Goal: Task Accomplishment & Management: Manage account settings

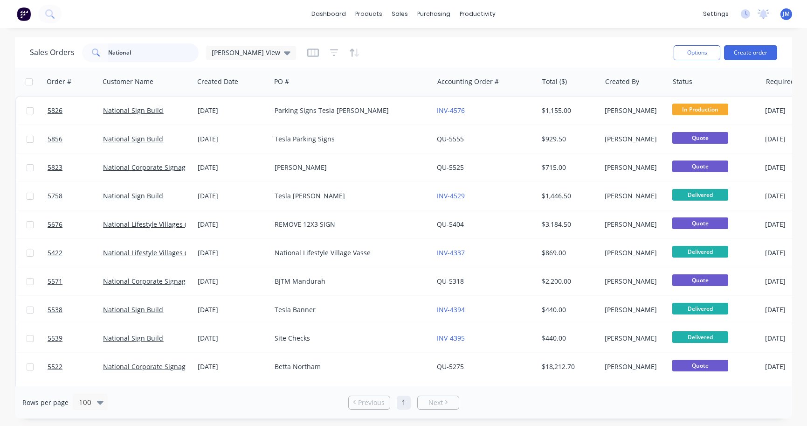
click at [181, 56] on input "National" at bounding box center [153, 52] width 91 height 19
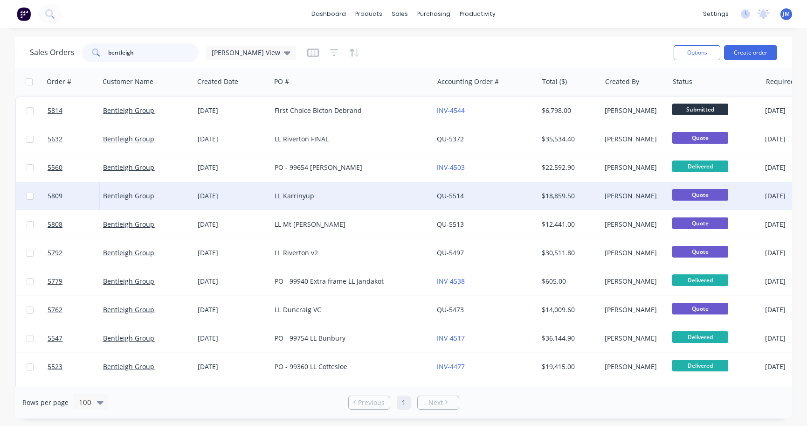
type input "bentleigh"
click at [292, 194] on div "LL Karrinyup" at bounding box center [348, 195] width 147 height 9
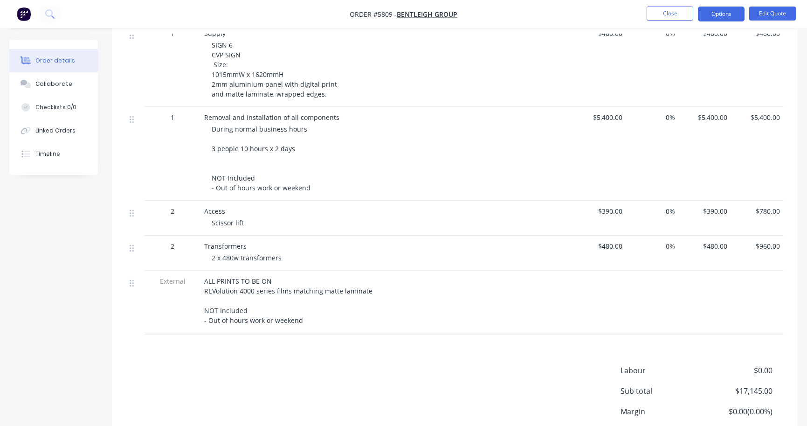
scroll to position [768, 0]
click at [777, 15] on button "Edit Quote" at bounding box center [773, 14] width 47 height 14
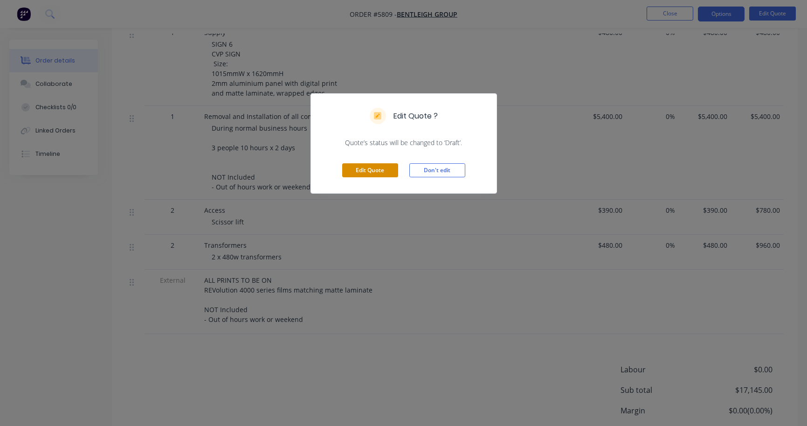
click at [372, 171] on button "Edit Quote" at bounding box center [370, 170] width 56 height 14
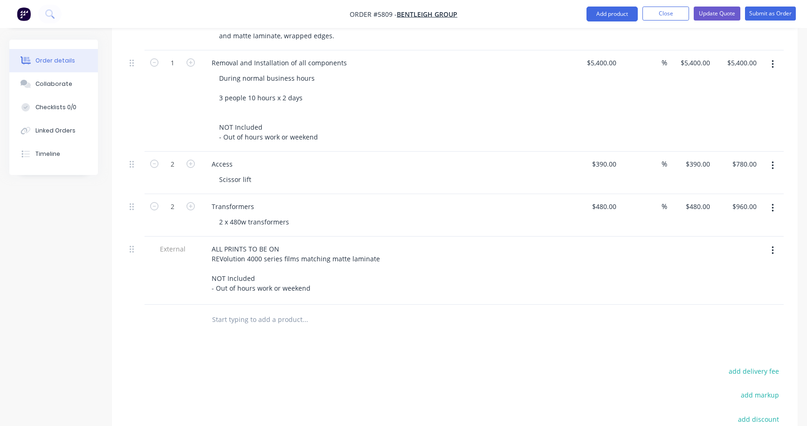
scroll to position [893, 0]
click at [772, 203] on icon "button" at bounding box center [773, 208] width 2 height 10
click at [740, 245] on div "Duplicate" at bounding box center [740, 252] width 72 height 14
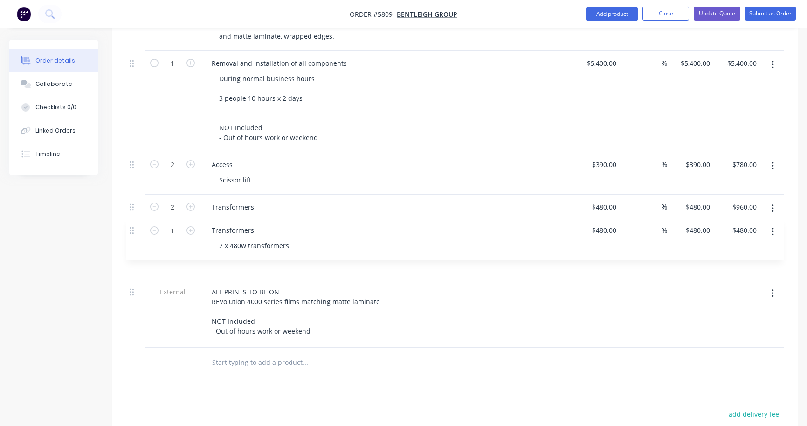
drag, startPoint x: 134, startPoint y: 294, endPoint x: 134, endPoint y: 225, distance: 69.0
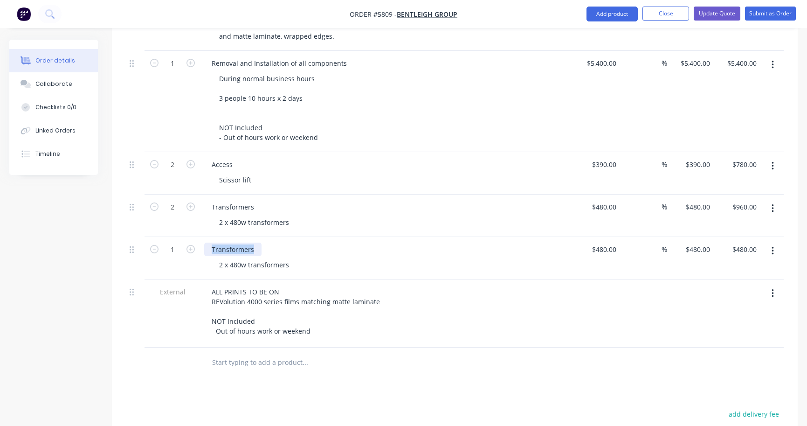
drag, startPoint x: 254, startPoint y: 226, endPoint x: 159, endPoint y: 223, distance: 94.7
click at [159, 237] on div "1 Transformers 2 x 480w transformers $480.00 $480.00 % $480.00 $480.00 $480.00 …" at bounding box center [455, 258] width 658 height 42
drag, startPoint x: 292, startPoint y: 243, endPoint x: 209, endPoint y: 242, distance: 83.0
click at [209, 242] on div "Site Checks 2 x 480w transformers" at bounding box center [387, 258] width 373 height 42
click at [193, 245] on icon "button" at bounding box center [191, 249] width 8 height 8
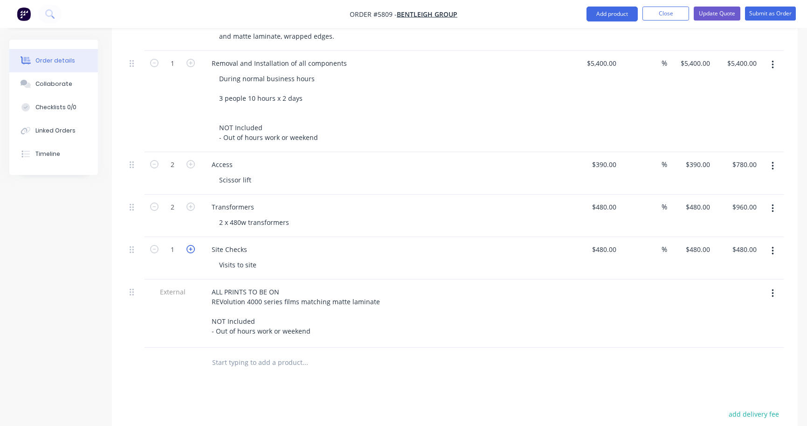
type input "2"
type input "$960.00"
click at [193, 245] on icon "button" at bounding box center [191, 249] width 8 height 8
type input "3"
type input "$1,440.00"
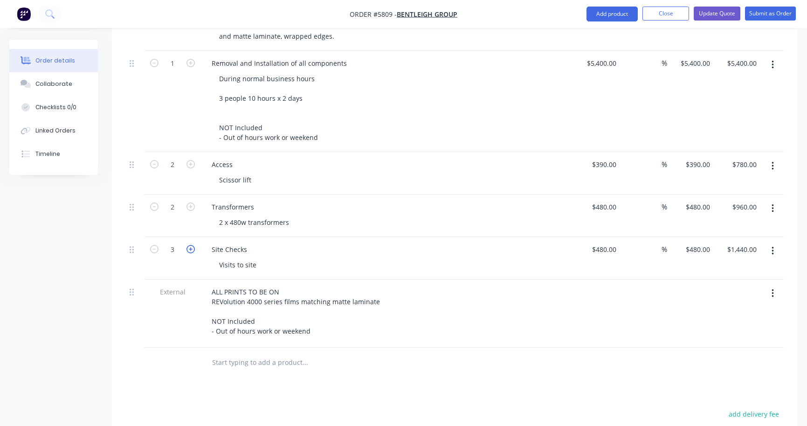
click at [193, 245] on icon "button" at bounding box center [191, 249] width 8 height 8
type input "4"
type input "$1,920.00"
click at [603, 243] on div "480 $480.00" at bounding box center [604, 250] width 33 height 14
type input "$290.00"
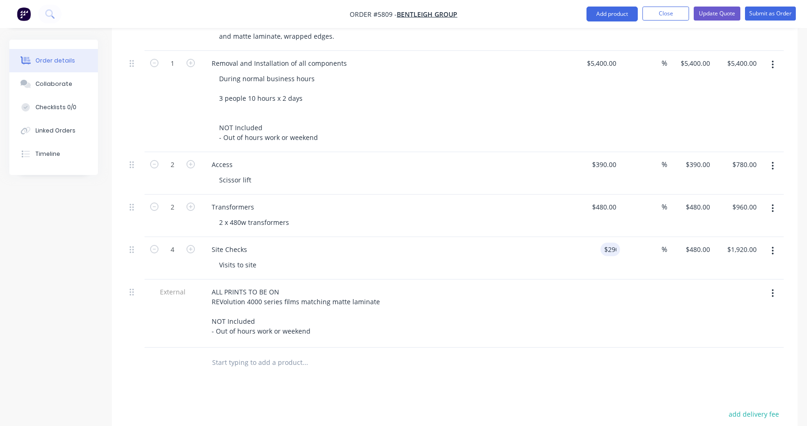
type input "$290.00"
type input "$1,160.00"
click at [573, 279] on div "External ALL PRINTS TO BE ON REVolution 4000 series films matching matte lamina…" at bounding box center [455, 313] width 658 height 68
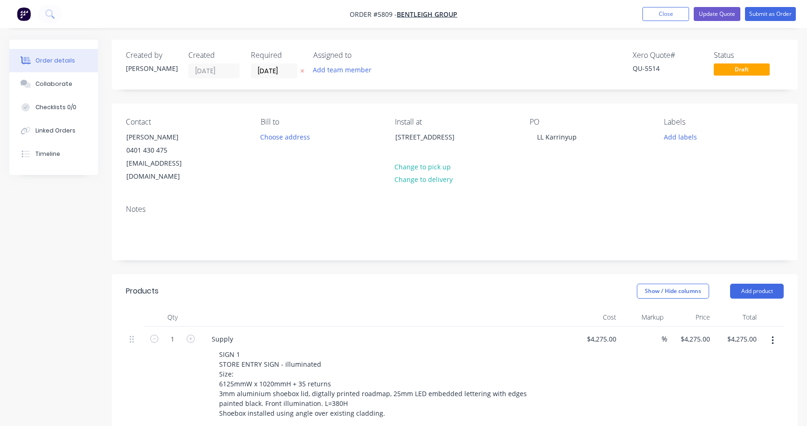
scroll to position [0, 0]
click at [725, 21] on nav "Order #5809 - Bentleigh Group Add product Close Update Quote Submit as Order" at bounding box center [403, 14] width 807 height 28
click at [721, 17] on button "Update Quote" at bounding box center [717, 14] width 47 height 14
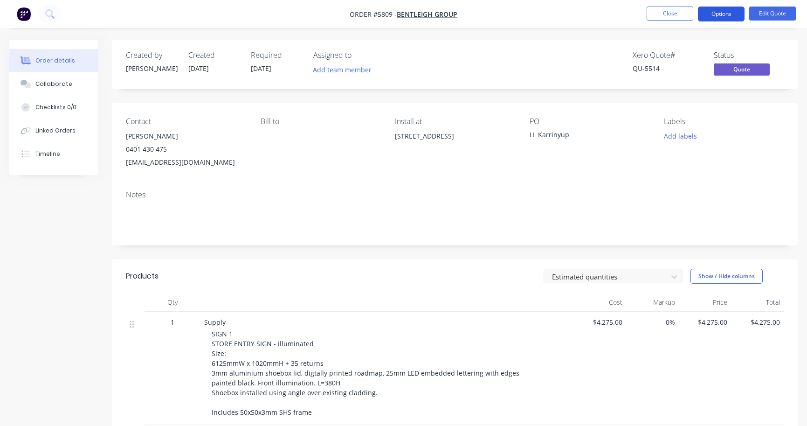
click at [729, 16] on button "Options" at bounding box center [721, 14] width 47 height 15
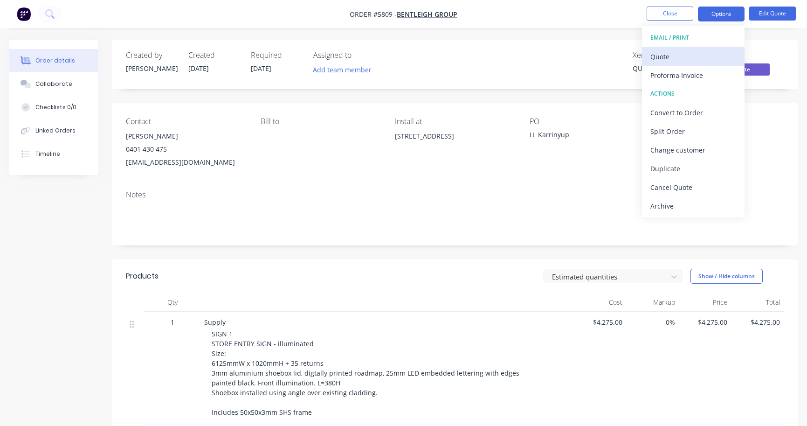
click at [709, 55] on div "Quote" at bounding box center [694, 57] width 86 height 14
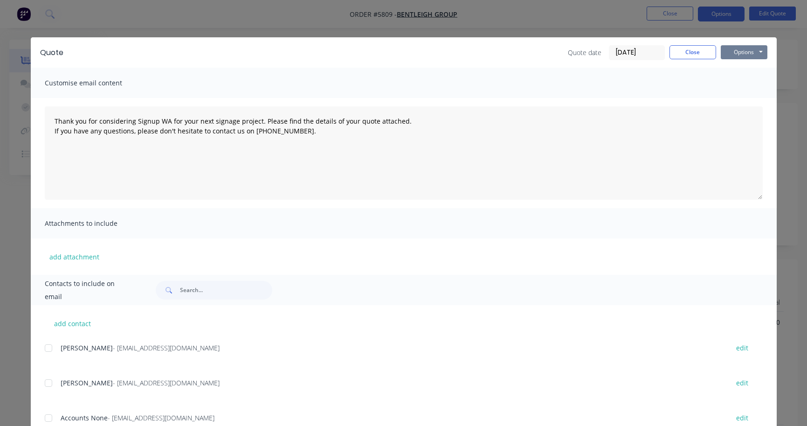
click at [755, 46] on button "Options" at bounding box center [744, 52] width 47 height 14
click at [744, 85] on button "Print" at bounding box center [751, 84] width 60 height 15
type textarea "Thank you for considering Signup WA for your next signage project. Please find …"
click at [700, 49] on button "Close" at bounding box center [693, 52] width 47 height 14
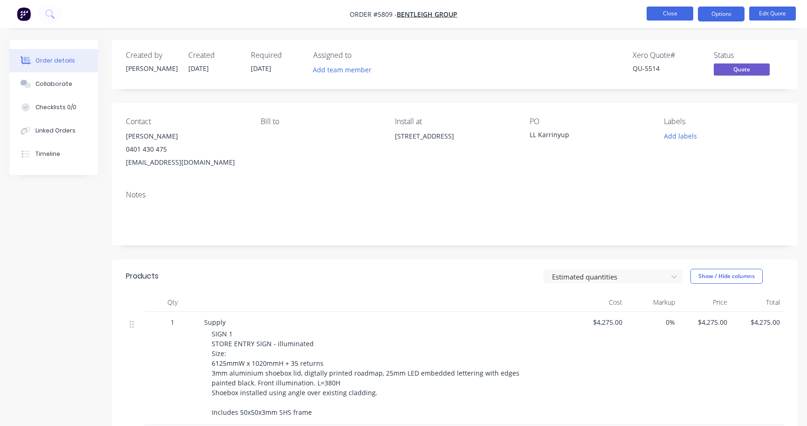
click at [663, 7] on button "Close" at bounding box center [670, 14] width 47 height 14
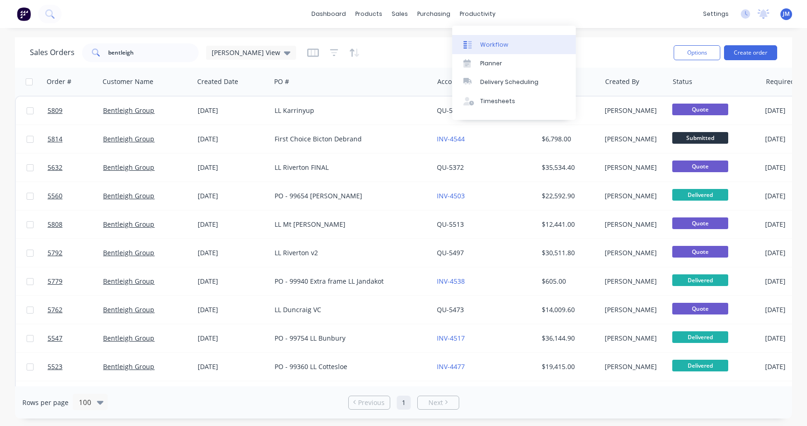
click at [485, 37] on link "Workflow" at bounding box center [514, 44] width 124 height 19
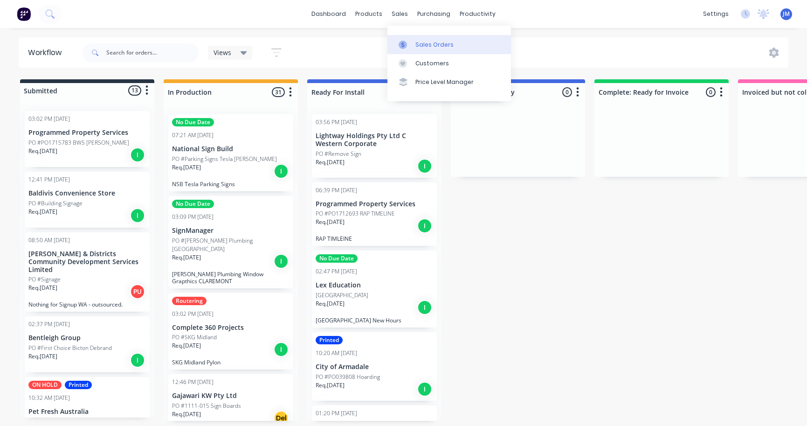
click at [412, 45] on div at bounding box center [406, 45] width 14 height 8
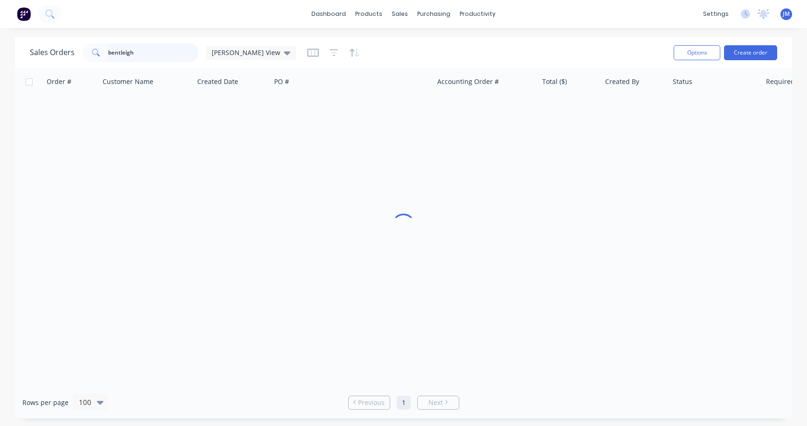
click at [139, 49] on input "bentleigh" at bounding box center [153, 52] width 91 height 19
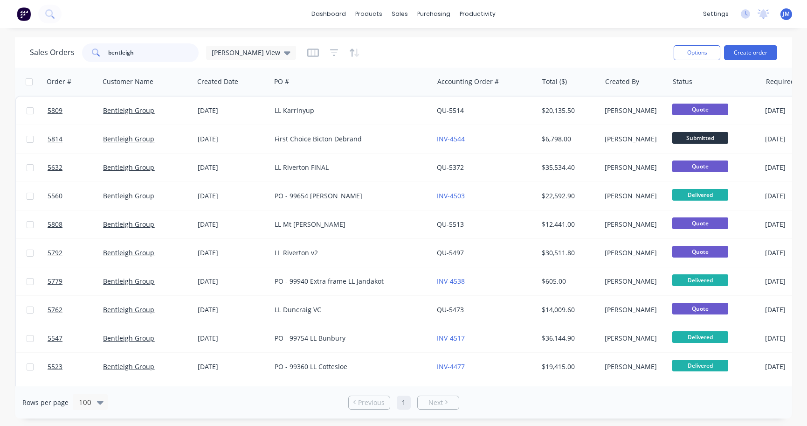
click at [139, 49] on input "bentleigh" at bounding box center [153, 52] width 91 height 19
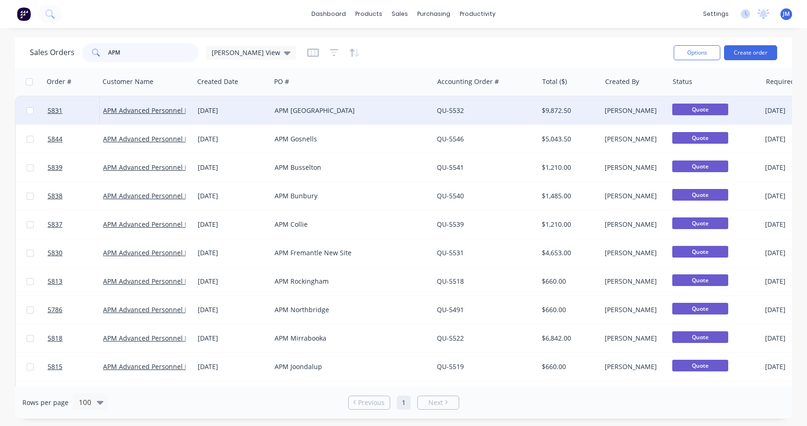
type input "APM"
click at [216, 114] on div "[DATE]" at bounding box center [233, 110] width 70 height 9
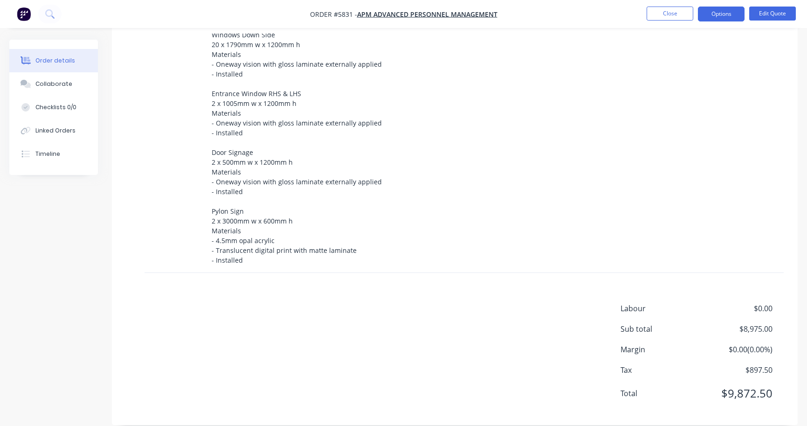
scroll to position [380, 0]
click at [273, 216] on div "Lightbox Entrance 1 x 3300mm w x 775mm h (note there is join in panel) Material…" at bounding box center [391, 114] width 358 height 304
click at [758, 14] on button "Edit Quote" at bounding box center [773, 14] width 47 height 14
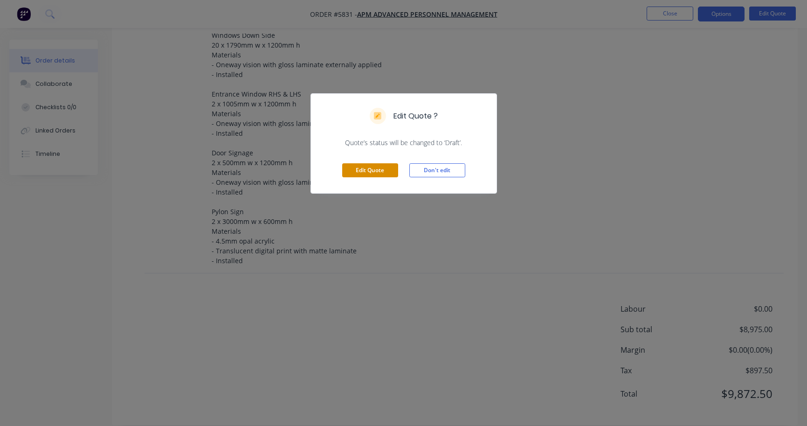
click at [374, 172] on button "Edit Quote" at bounding box center [370, 170] width 56 height 14
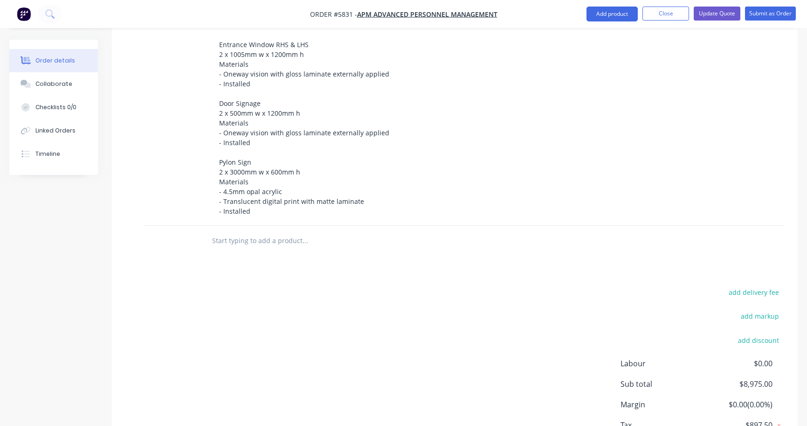
scroll to position [445, 0]
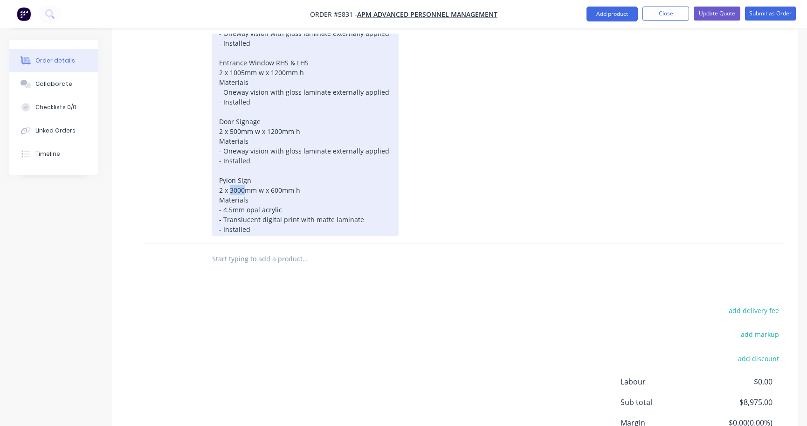
drag, startPoint x: 244, startPoint y: 151, endPoint x: 230, endPoint y: 151, distance: 14.9
click at [230, 151] on div "Lightbox Entrance 1 x 3300mm w x 775mm h (note there is join in panel) Material…" at bounding box center [305, 82] width 187 height 307
drag, startPoint x: 281, startPoint y: 150, endPoint x: 275, endPoint y: 150, distance: 6.1
click at [275, 150] on div "Lightbox Entrance 1 x 3300mm w x 775mm h (note there is join in panel) Material…" at bounding box center [305, 82] width 187 height 307
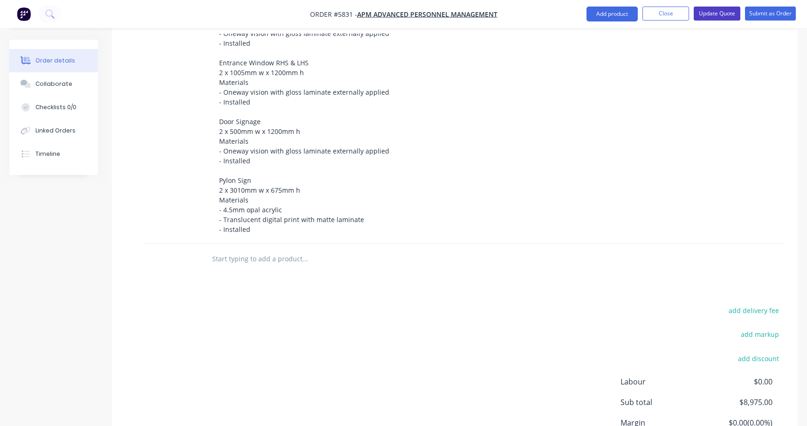
click at [726, 16] on button "Update Quote" at bounding box center [717, 14] width 47 height 14
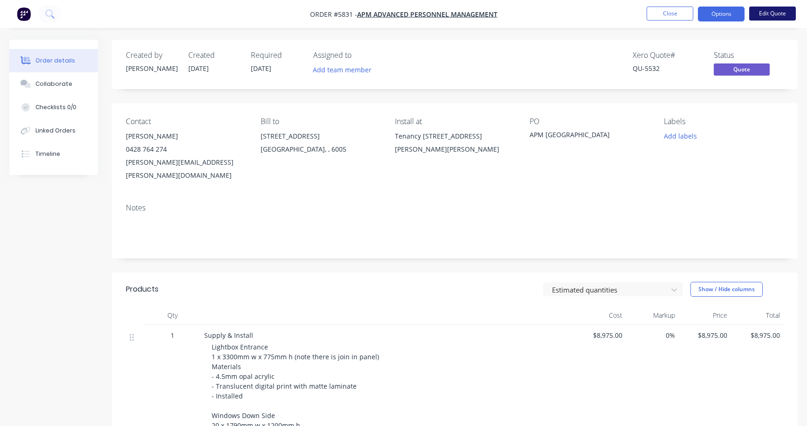
click at [770, 19] on button "Edit Quote" at bounding box center [773, 14] width 47 height 14
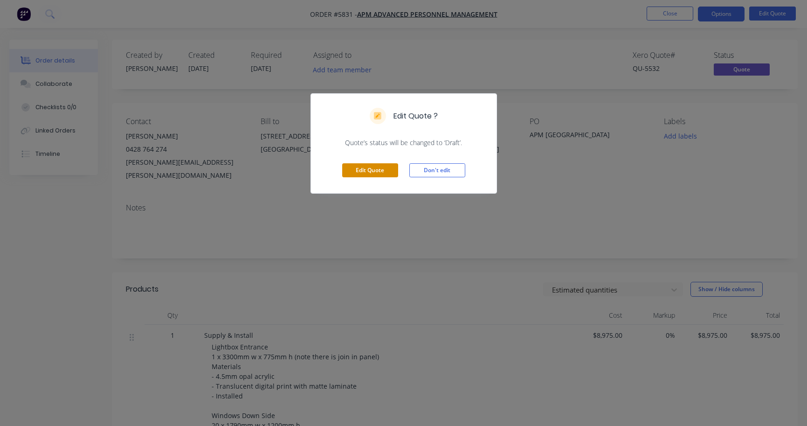
click at [377, 175] on button "Edit Quote" at bounding box center [370, 170] width 56 height 14
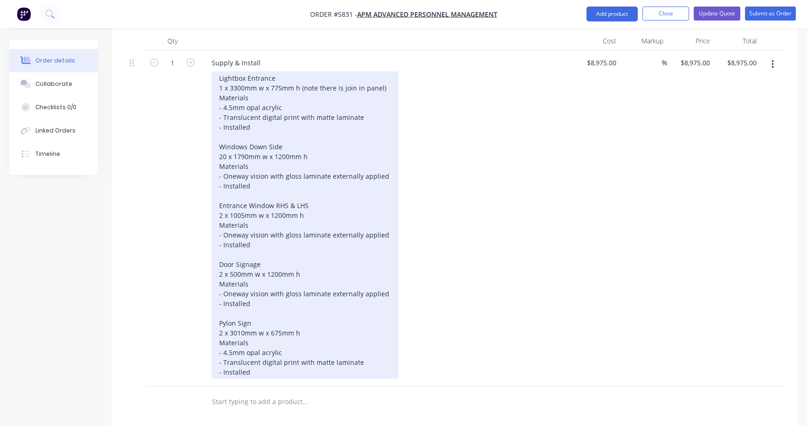
scroll to position [303, 0]
drag, startPoint x: 224, startPoint y: 255, endPoint x: 371, endPoint y: 257, distance: 146.5
click at [371, 257] on div "Lightbox Entrance 1 x 3300mm w x 775mm h (note there is join in panel) Material…" at bounding box center [305, 224] width 187 height 307
drag, startPoint x: 383, startPoint y: 253, endPoint x: 223, endPoint y: 250, distance: 160.0
click at [223, 250] on div "Lightbox Entrance 1 x 3300mm w x 775mm h (note there is join in panel) Material…" at bounding box center [305, 224] width 187 height 307
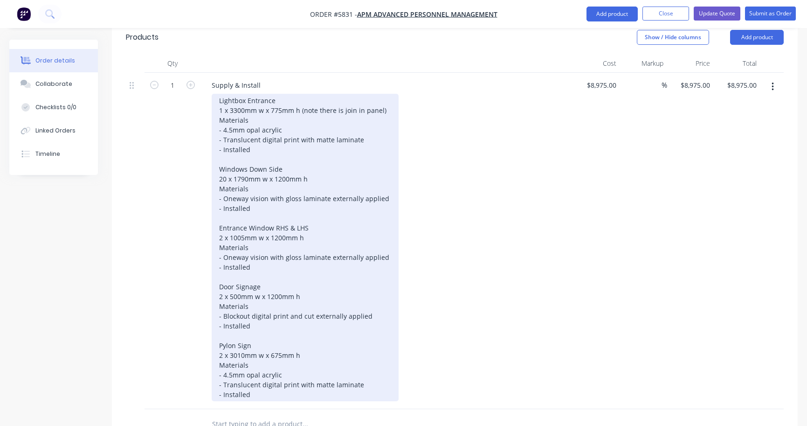
scroll to position [276, 0]
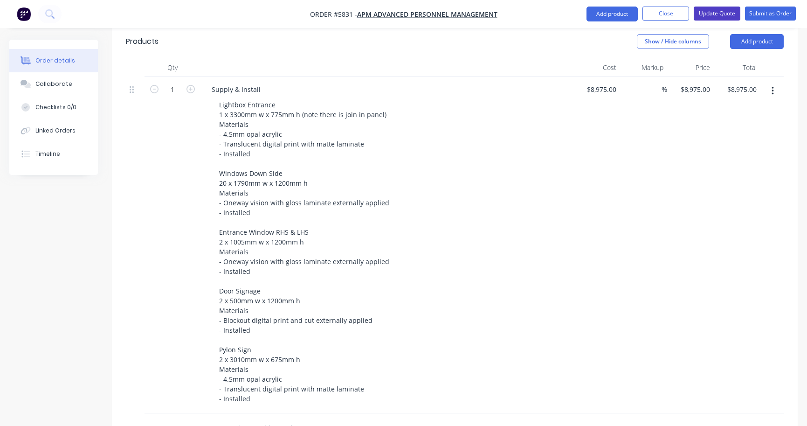
click at [723, 15] on button "Update Quote" at bounding box center [717, 14] width 47 height 14
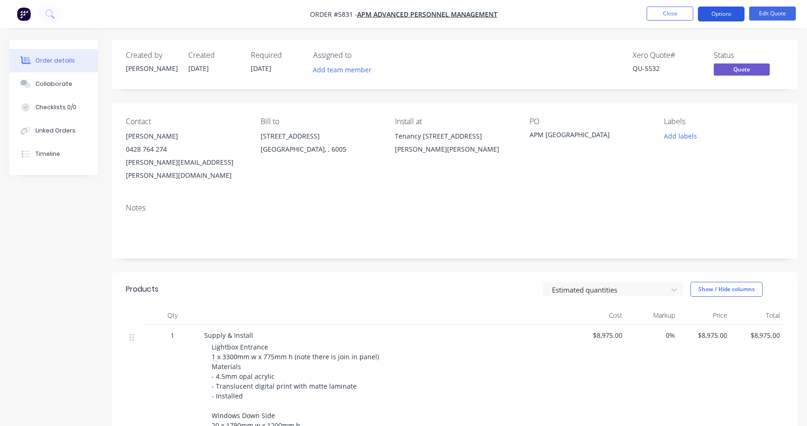
click at [729, 19] on button "Options" at bounding box center [721, 14] width 47 height 15
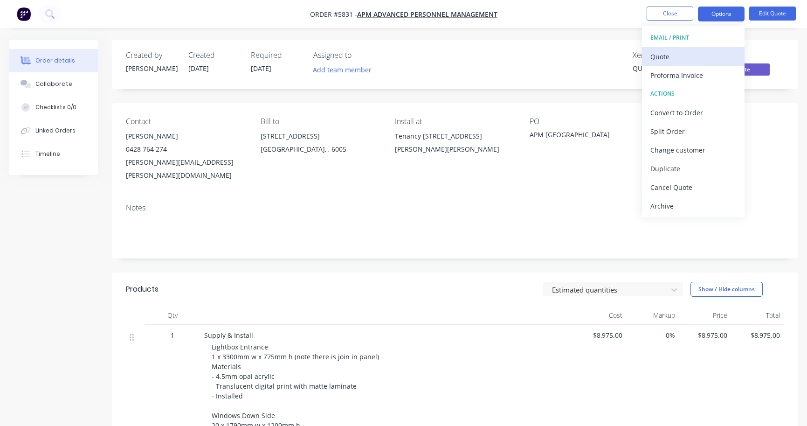
click at [672, 55] on div "Quote" at bounding box center [694, 57] width 86 height 14
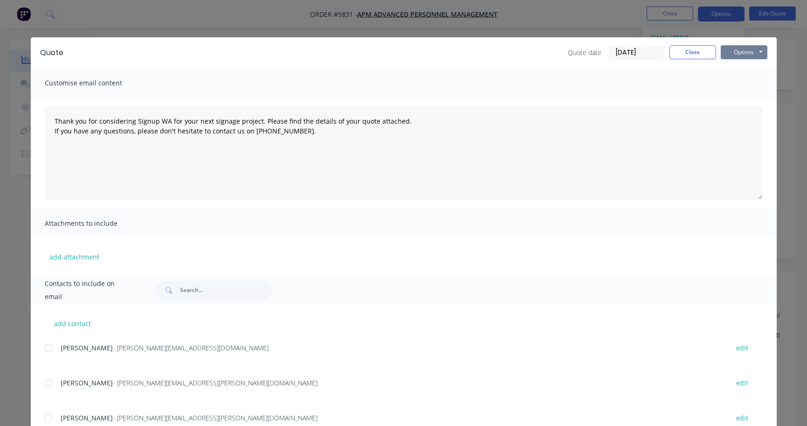
click at [751, 54] on button "Options" at bounding box center [744, 52] width 47 height 14
click at [741, 81] on button "Print" at bounding box center [751, 84] width 60 height 15
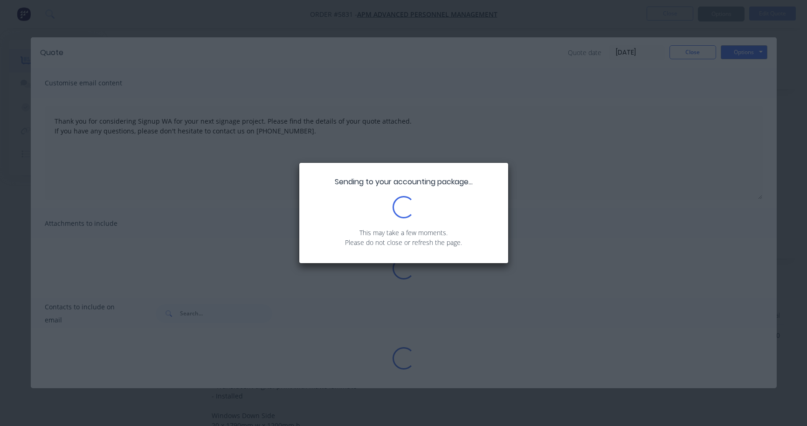
type textarea "Thank you for considering Signup WA for your next signage project. Please find …"
